Goal: Check status: Check status

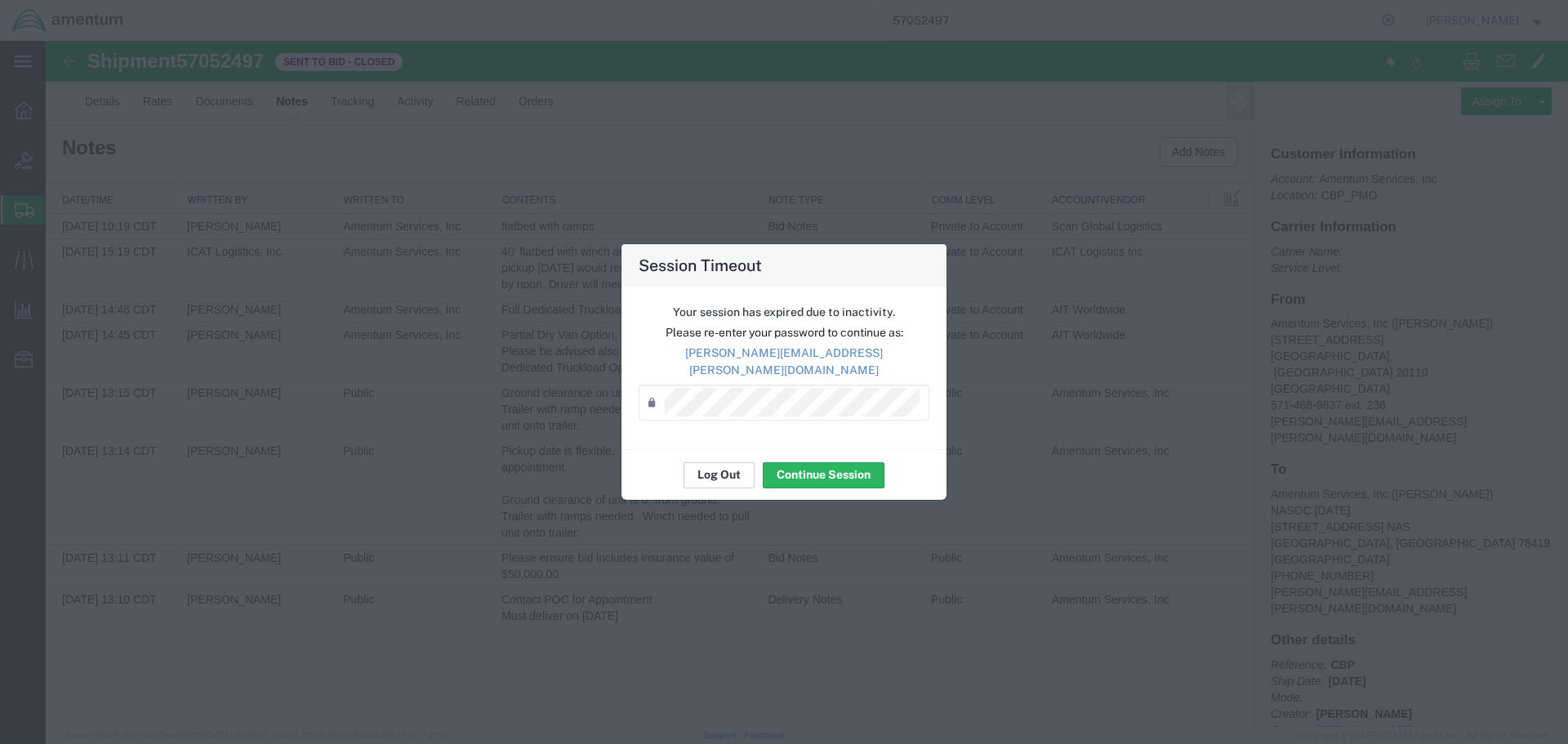
click at [729, 466] on button "Log Out" at bounding box center [719, 475] width 71 height 27
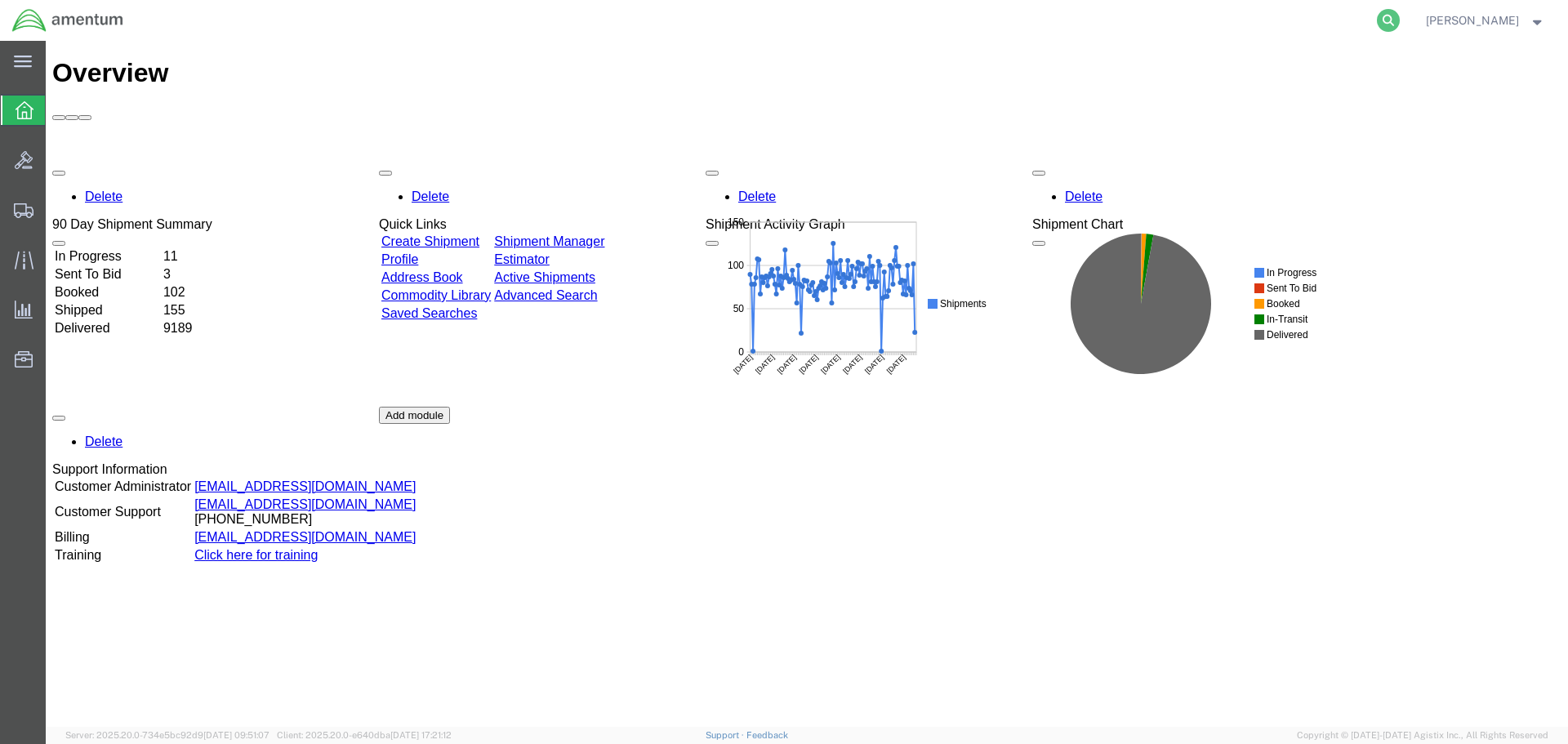
click at [1400, 14] on icon at bounding box center [1388, 20] width 23 height 23
paste input "57052497"
type input "57052497"
click at [1400, 17] on icon at bounding box center [1388, 20] width 23 height 23
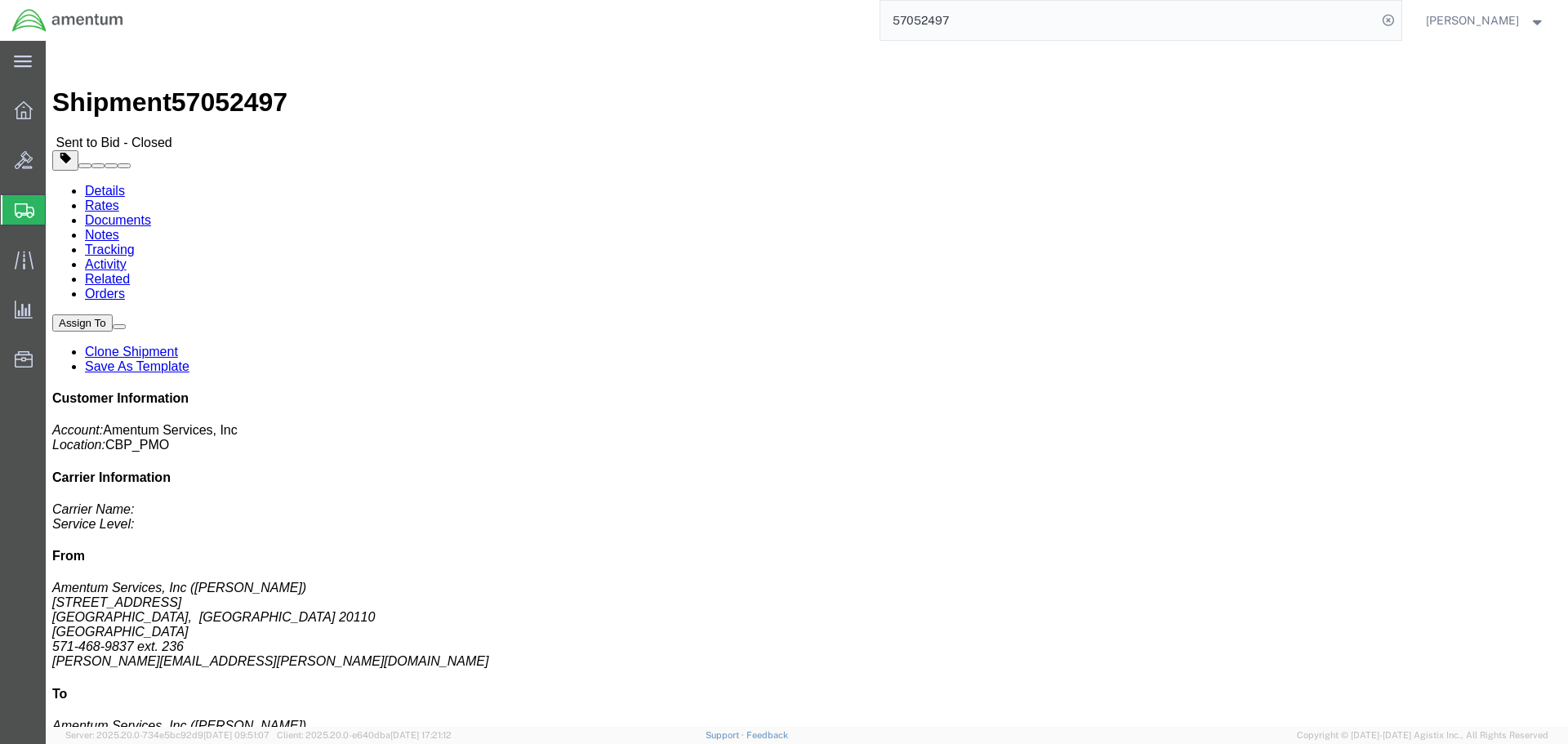
click link "Notes"
